Goal: Transaction & Acquisition: Purchase product/service

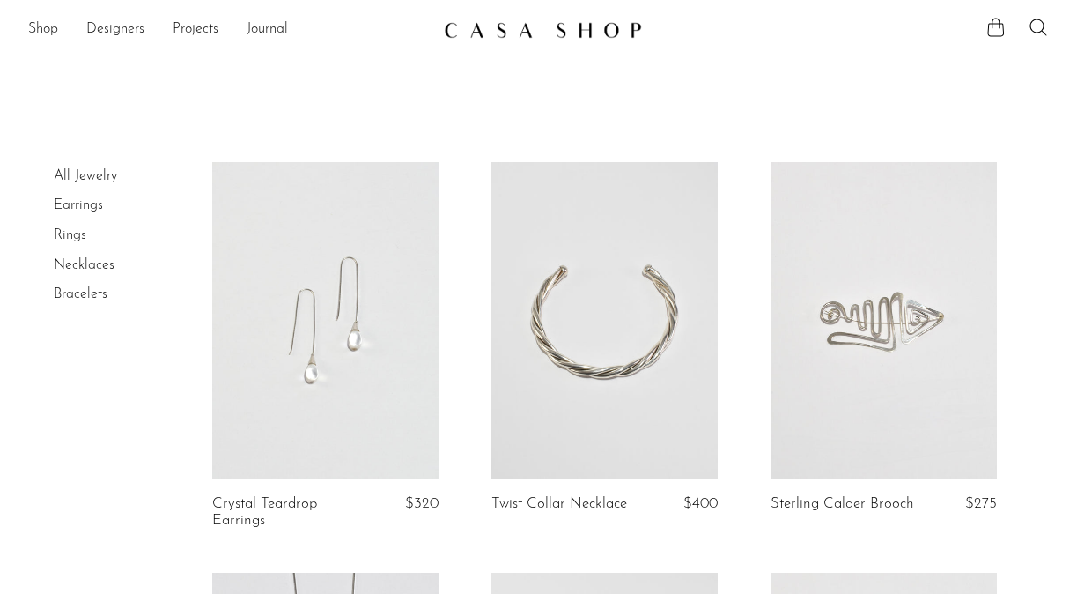
click at [89, 292] on link "Bracelets" at bounding box center [81, 294] width 54 height 14
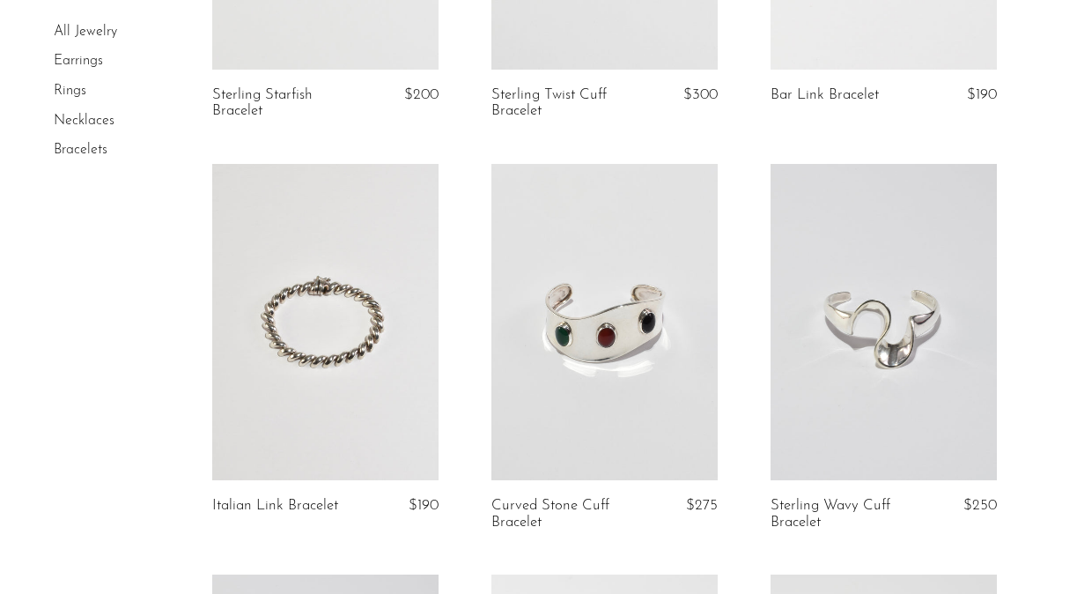
scroll to position [825, 0]
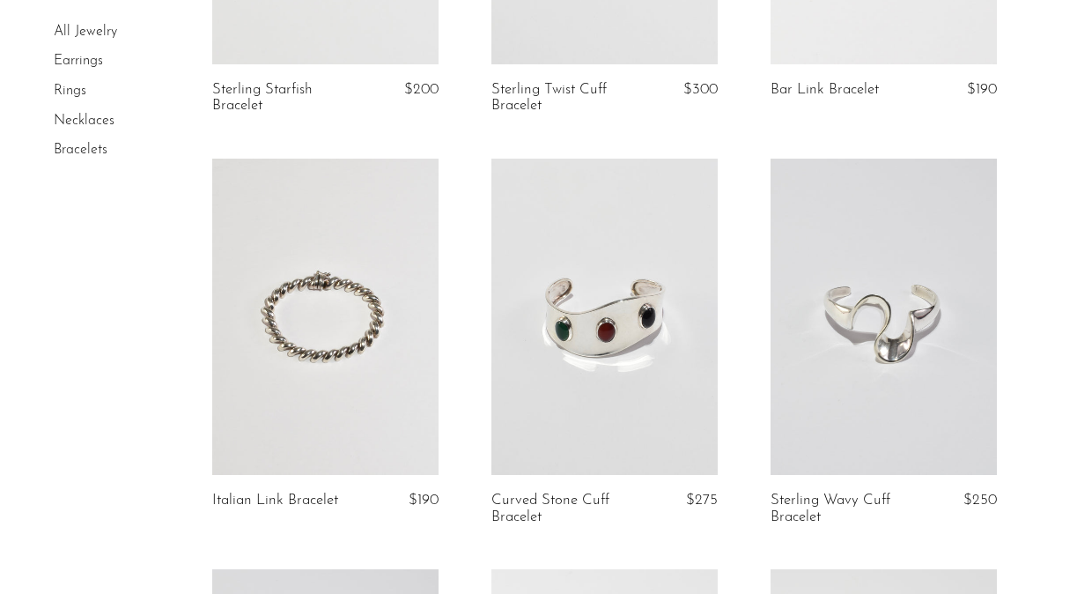
click at [344, 354] on link at bounding box center [325, 317] width 226 height 317
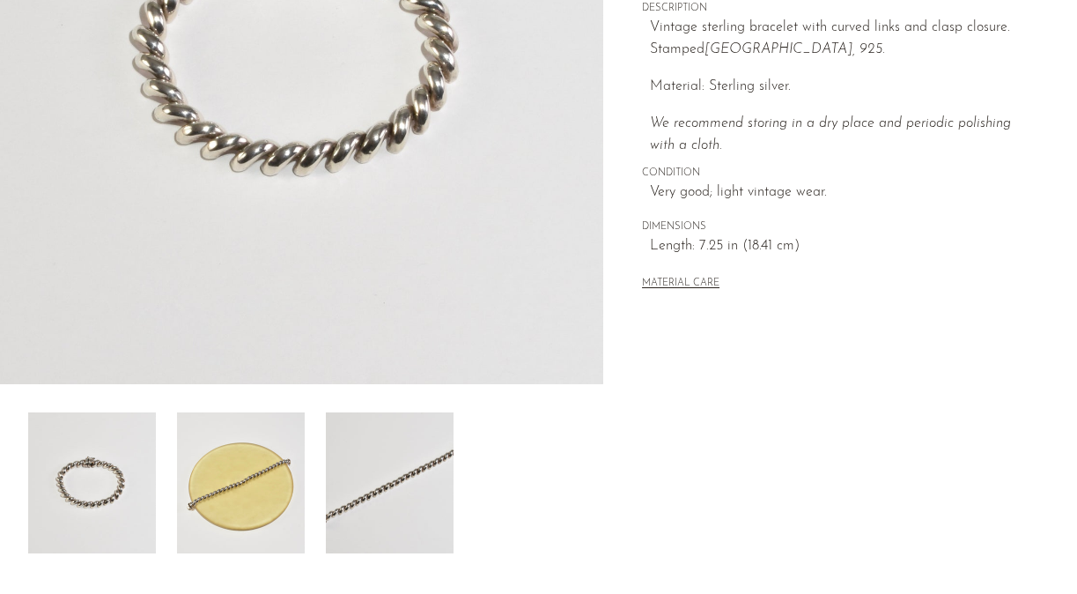
scroll to position [363, 0]
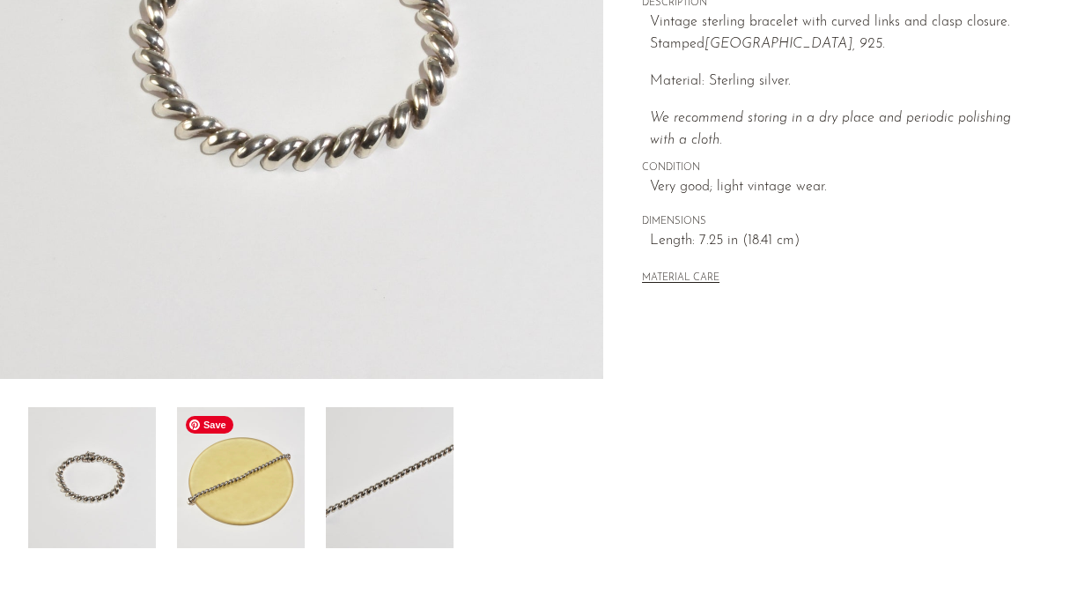
click at [258, 486] on img at bounding box center [241, 477] width 128 height 141
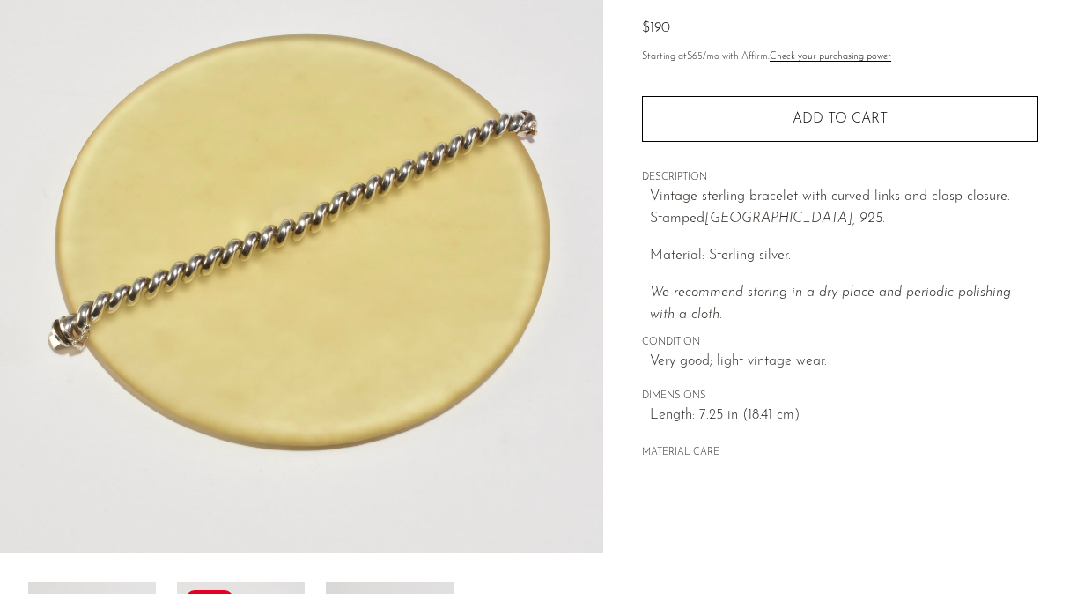
scroll to position [170, 0]
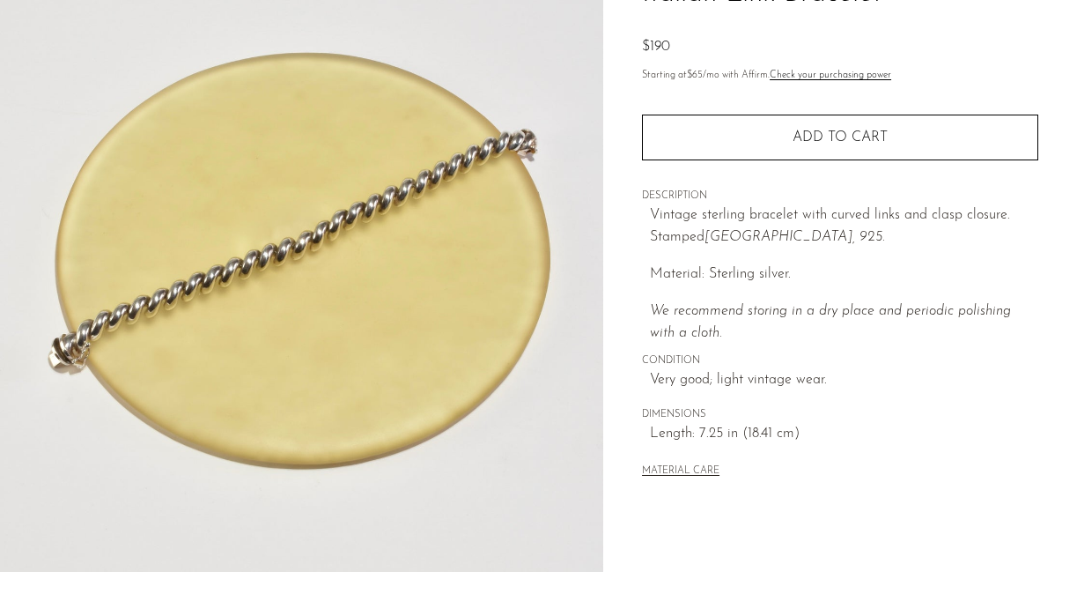
click at [259, 279] on img at bounding box center [301, 241] width 603 height 661
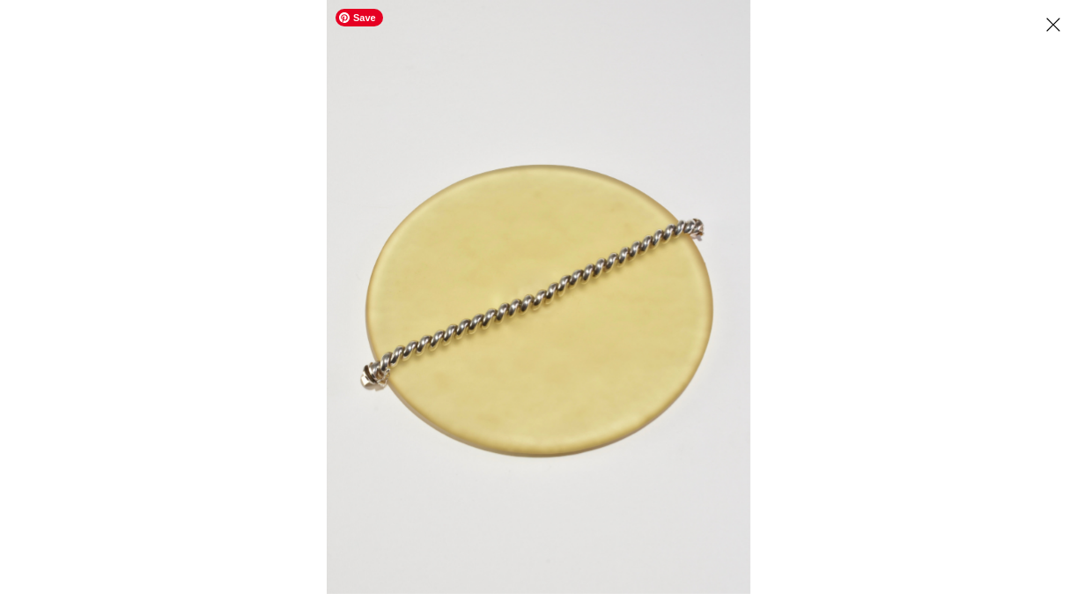
click at [610, 340] on img at bounding box center [539, 297] width 424 height 594
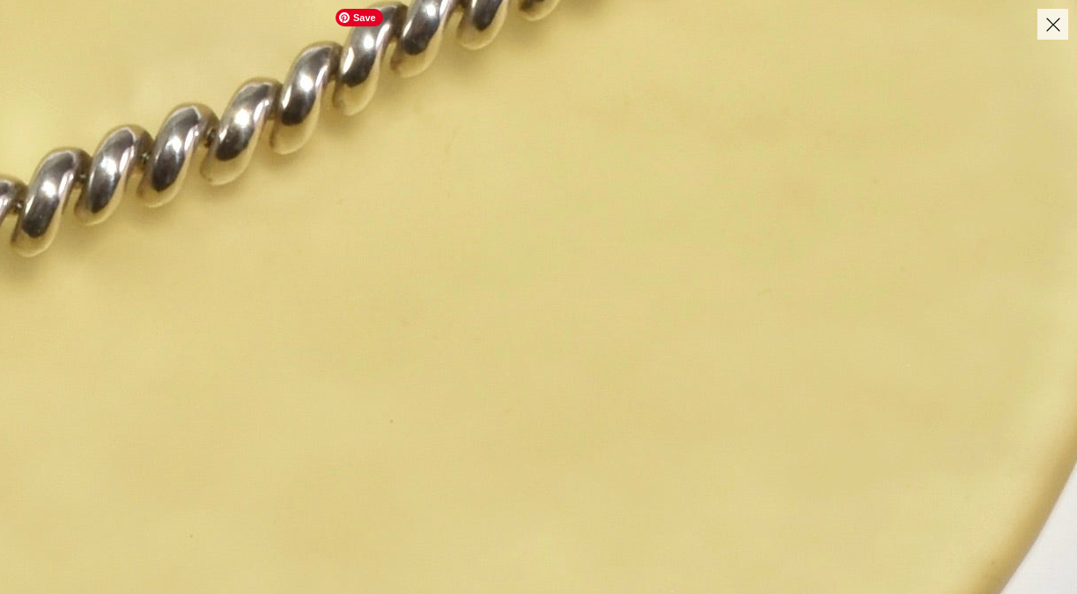
click at [346, 179] on img at bounding box center [240, 116] width 2196 height 3074
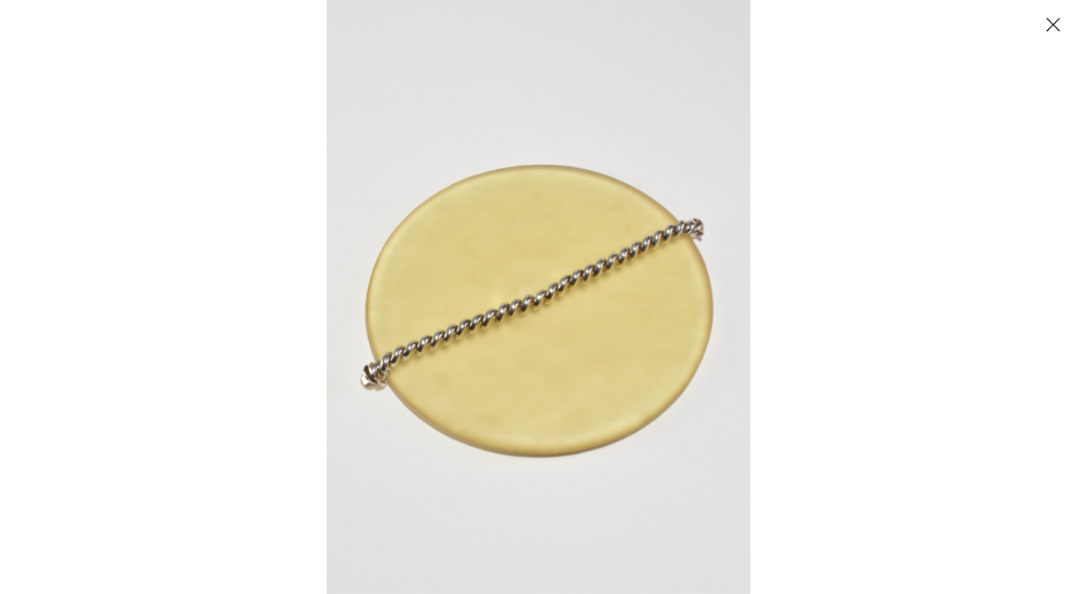
click at [876, 127] on div at bounding box center [865, 297] width 1077 height 594
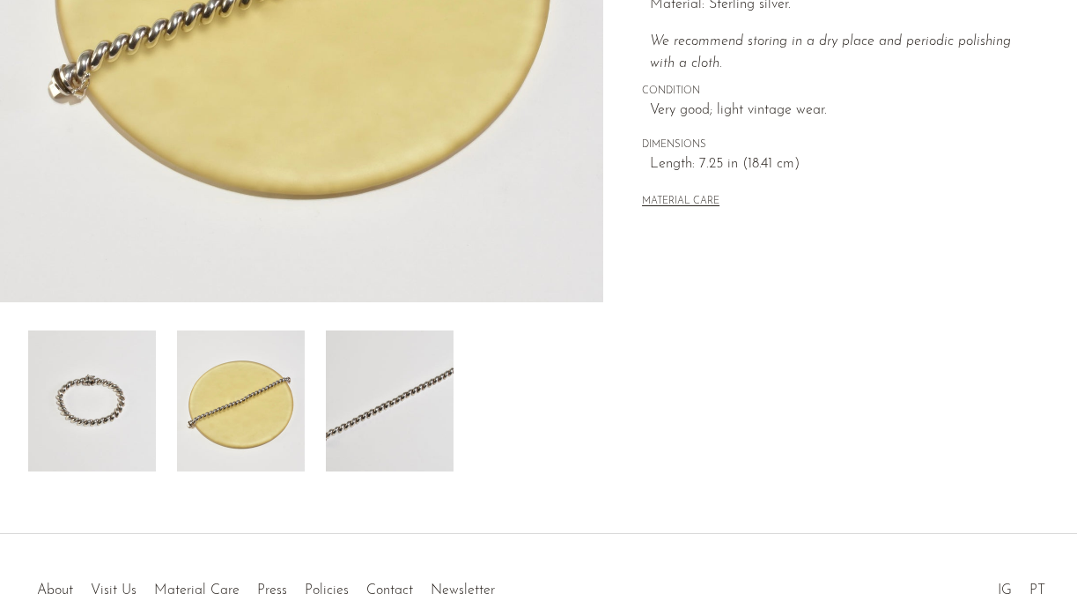
scroll to position [449, 0]
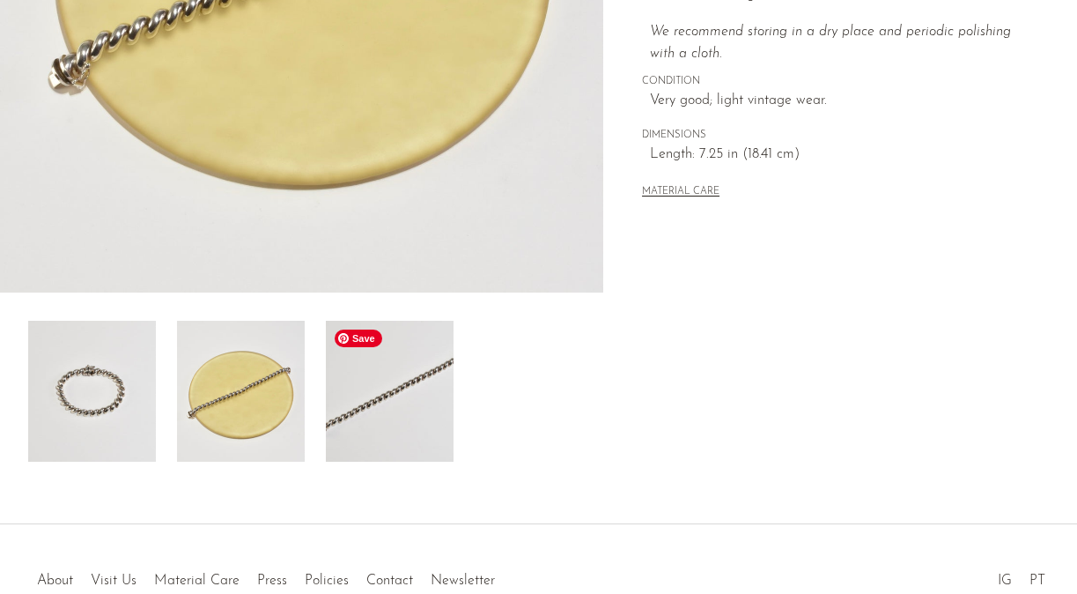
click at [378, 405] on img at bounding box center [390, 391] width 128 height 141
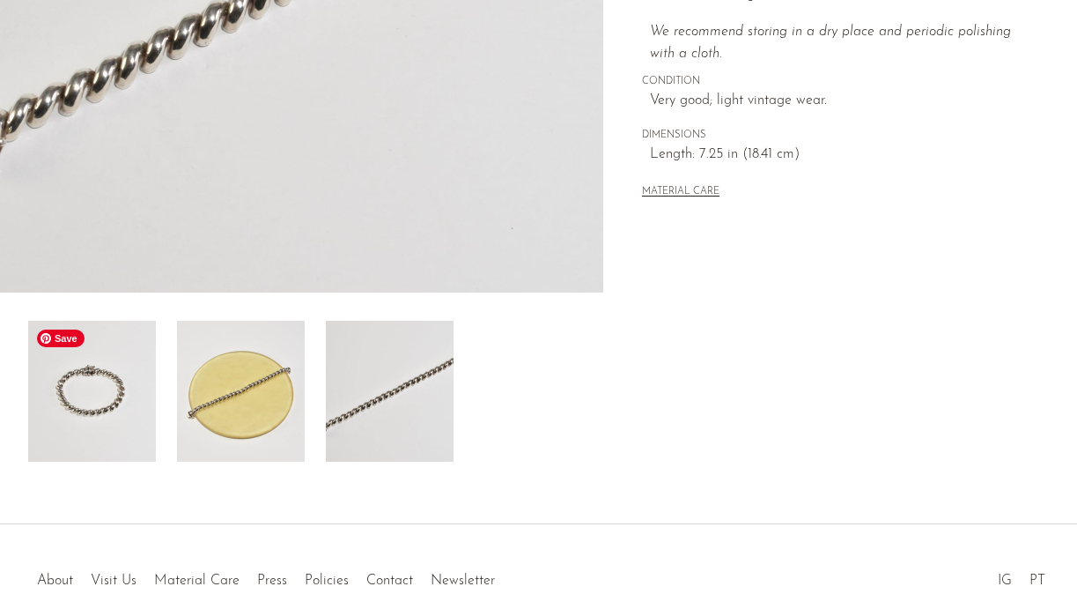
click at [68, 426] on img at bounding box center [92, 391] width 128 height 141
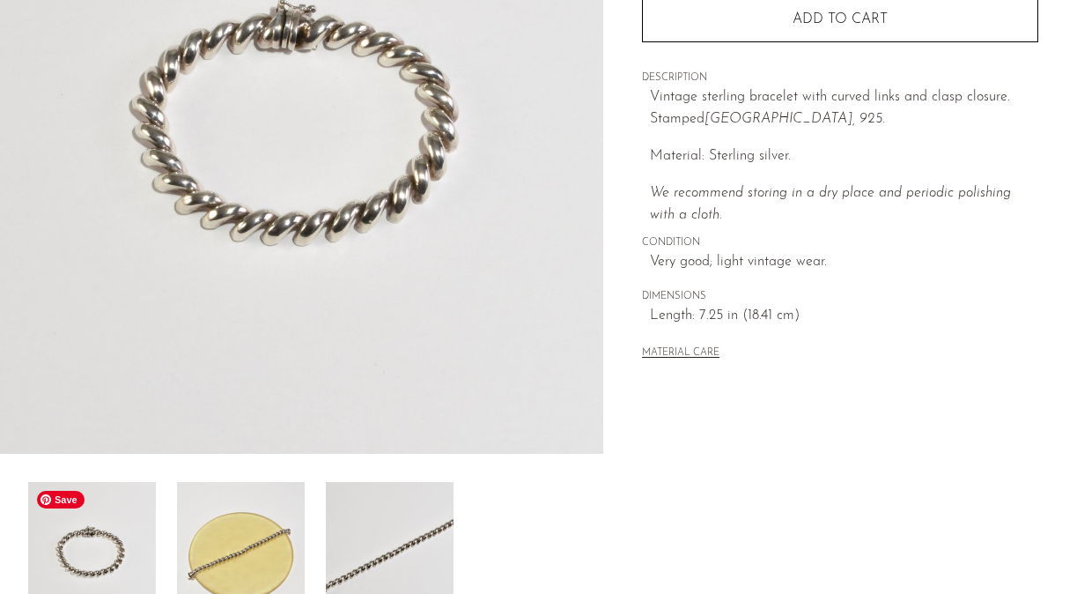
scroll to position [290, 0]
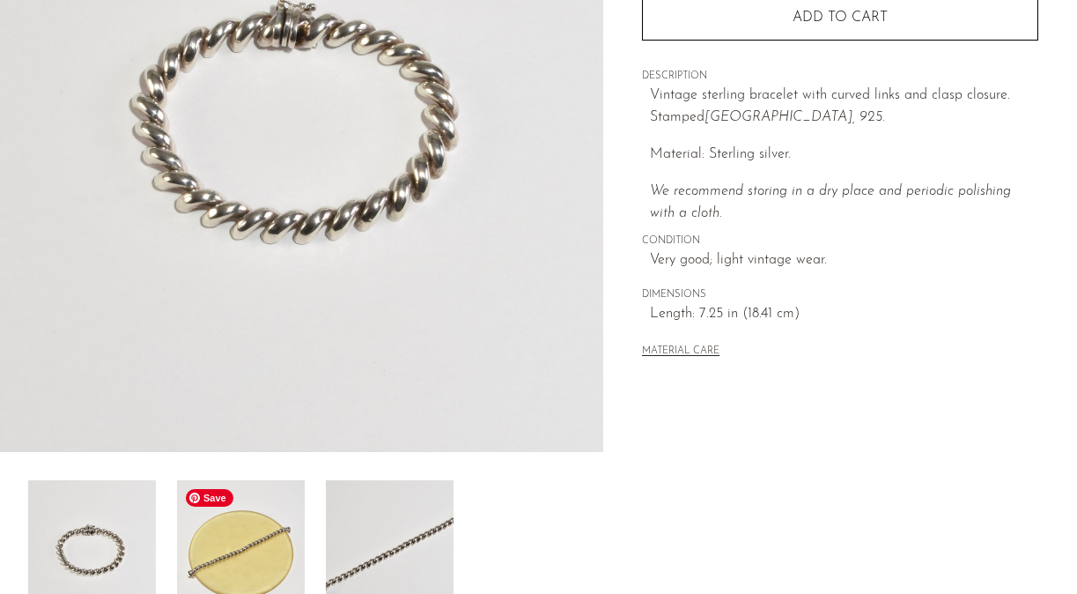
click at [199, 540] on img at bounding box center [241, 550] width 128 height 141
